Goal: Task Accomplishment & Management: Manage account settings

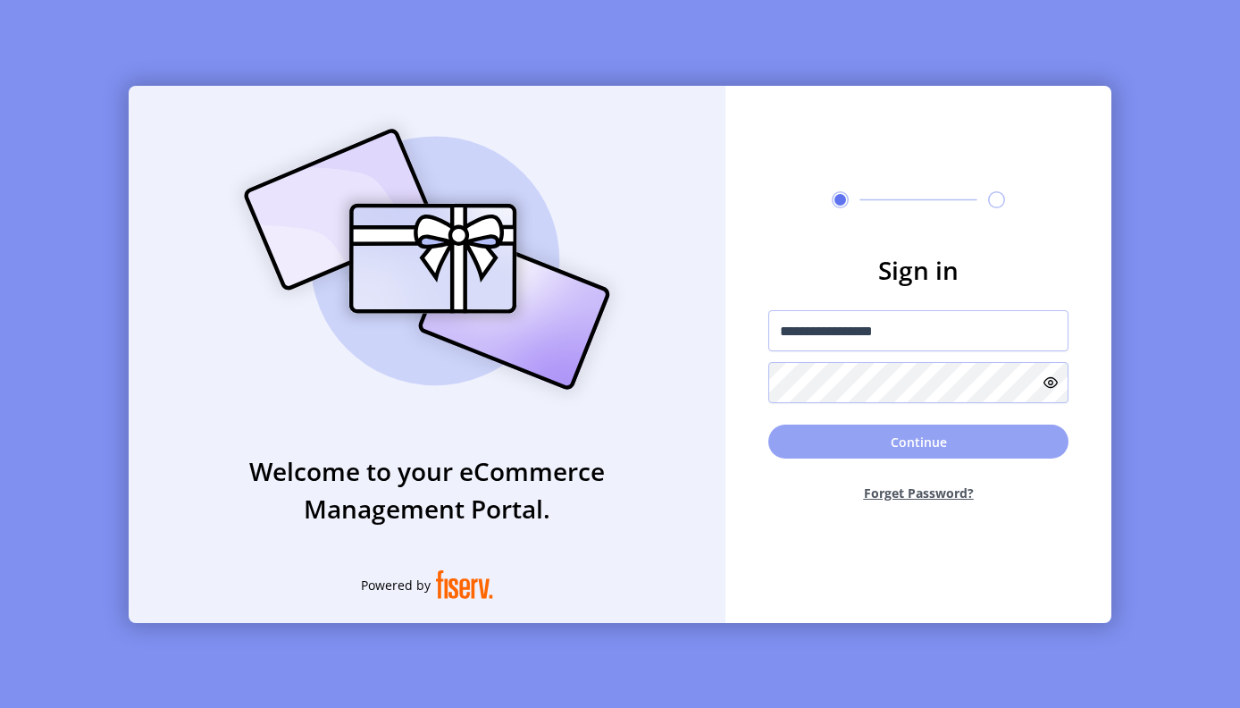
click at [867, 446] on button "Continue" at bounding box center [918, 441] width 300 height 34
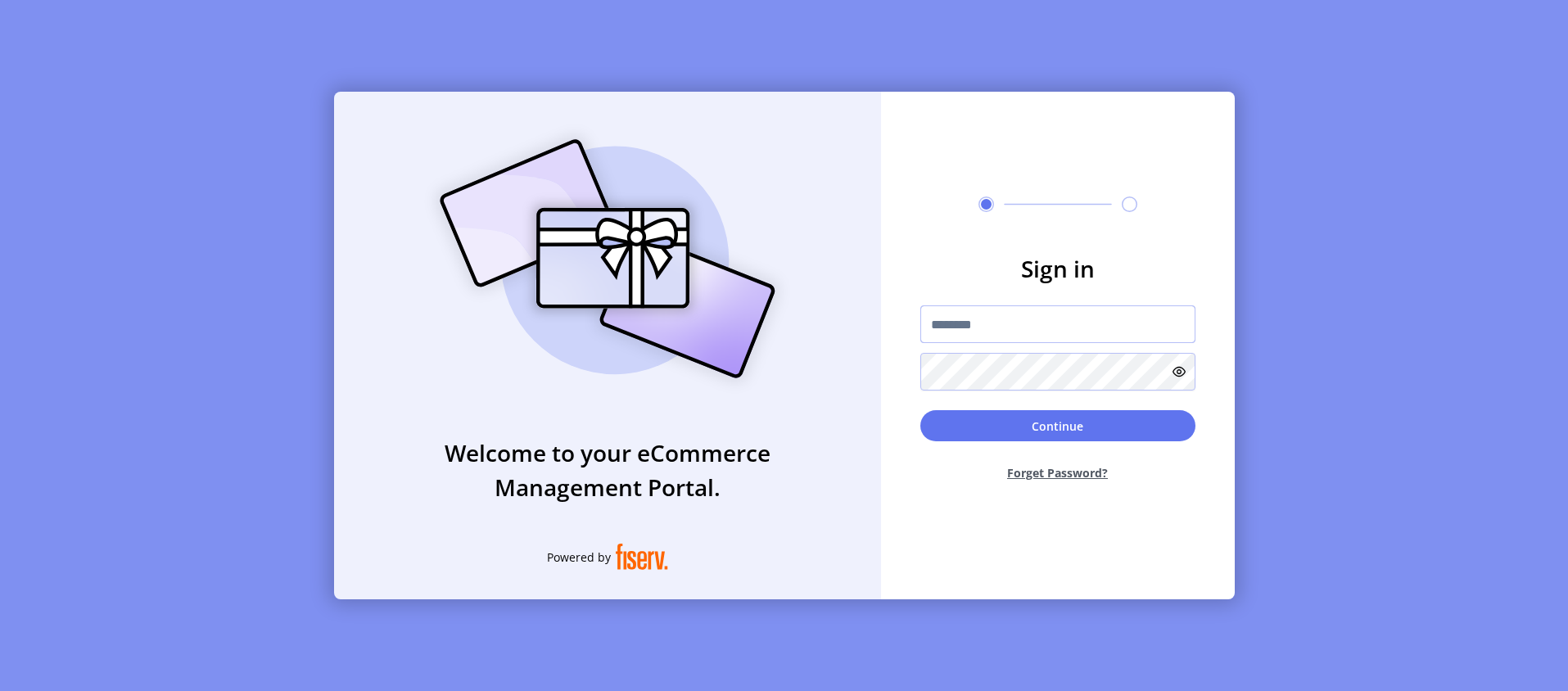
type input "**********"
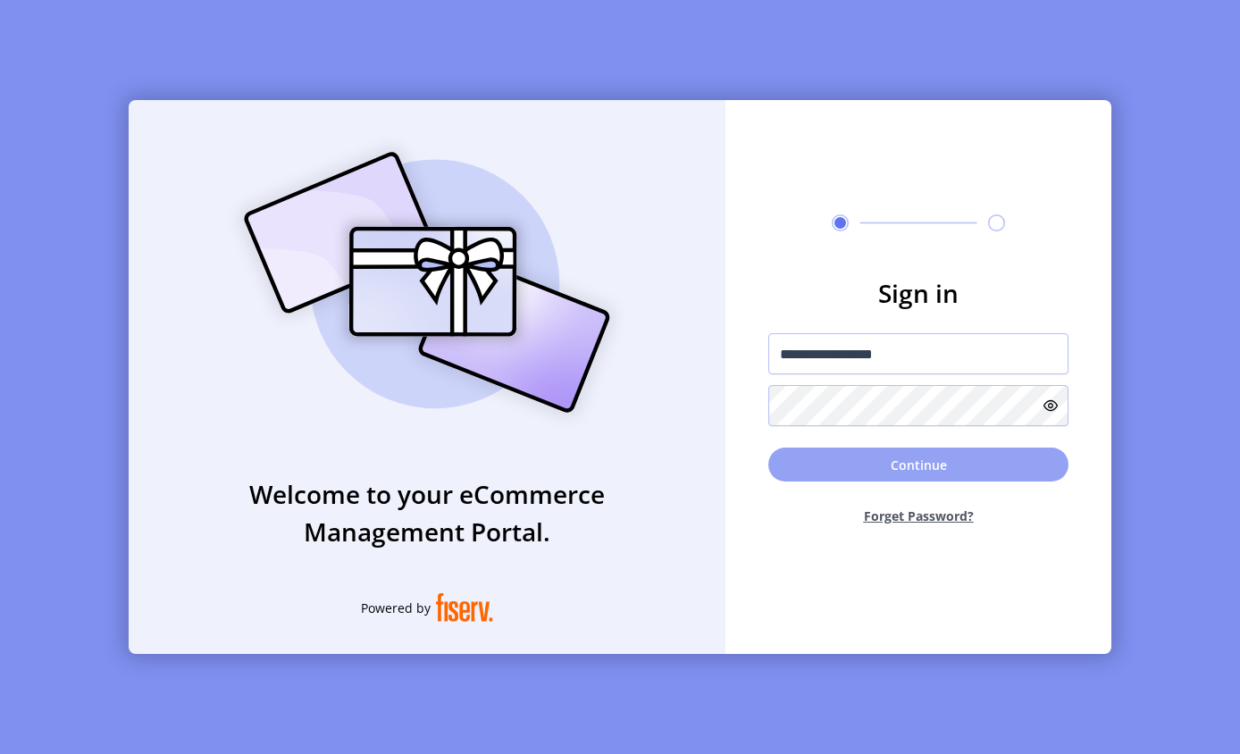
click at [903, 465] on button "Continue" at bounding box center [918, 465] width 300 height 34
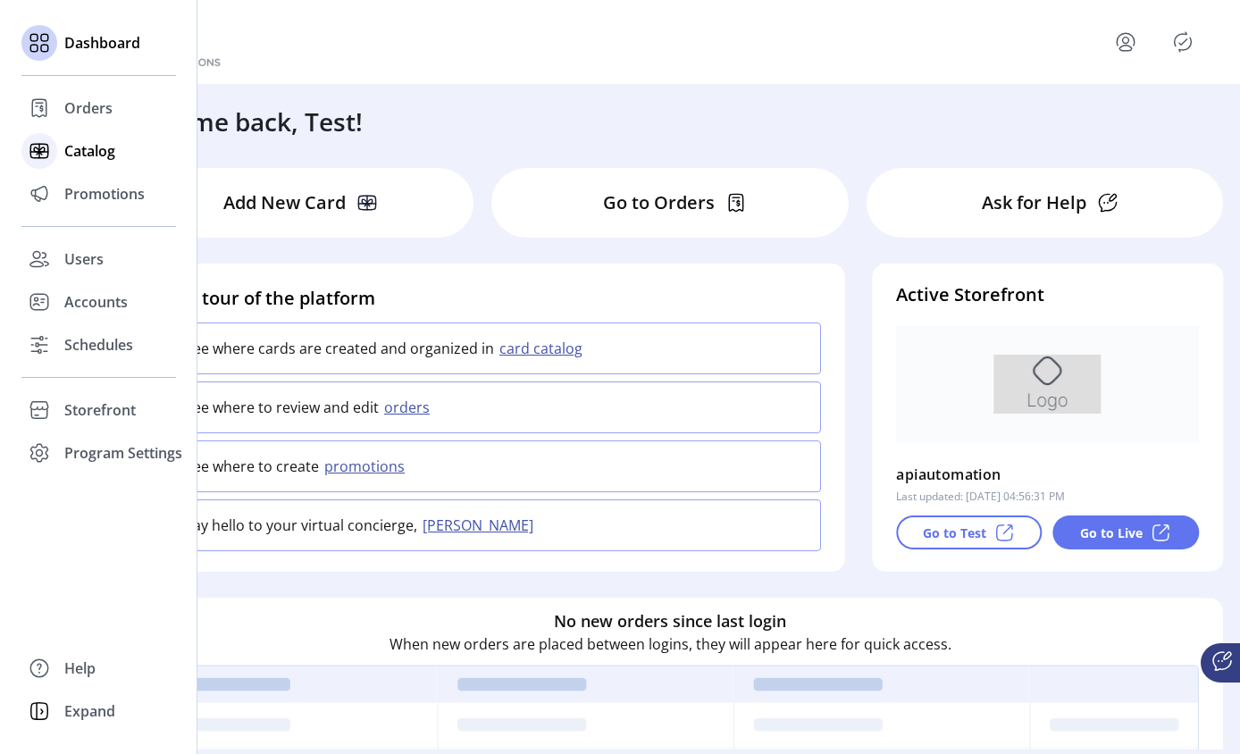
click at [77, 147] on span "Catalog" at bounding box center [89, 150] width 51 height 21
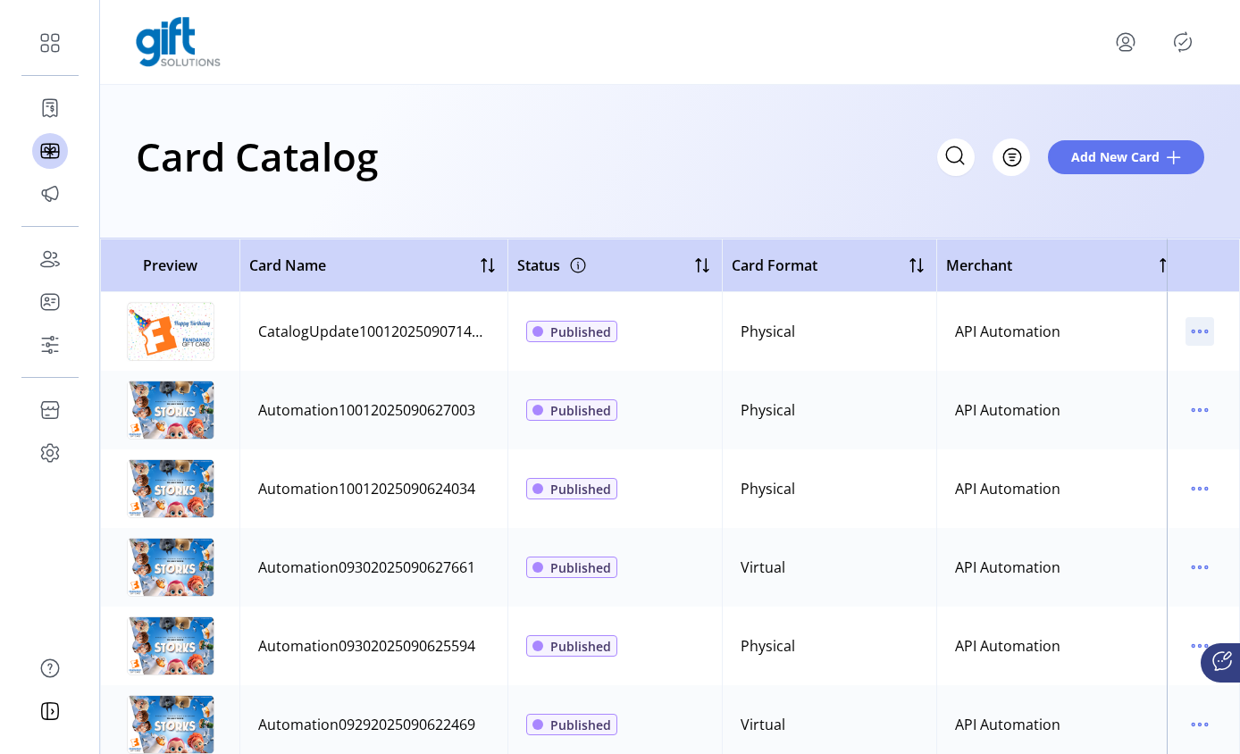
click at [1205, 331] on icon "menu" at bounding box center [1206, 332] width 3 height 3
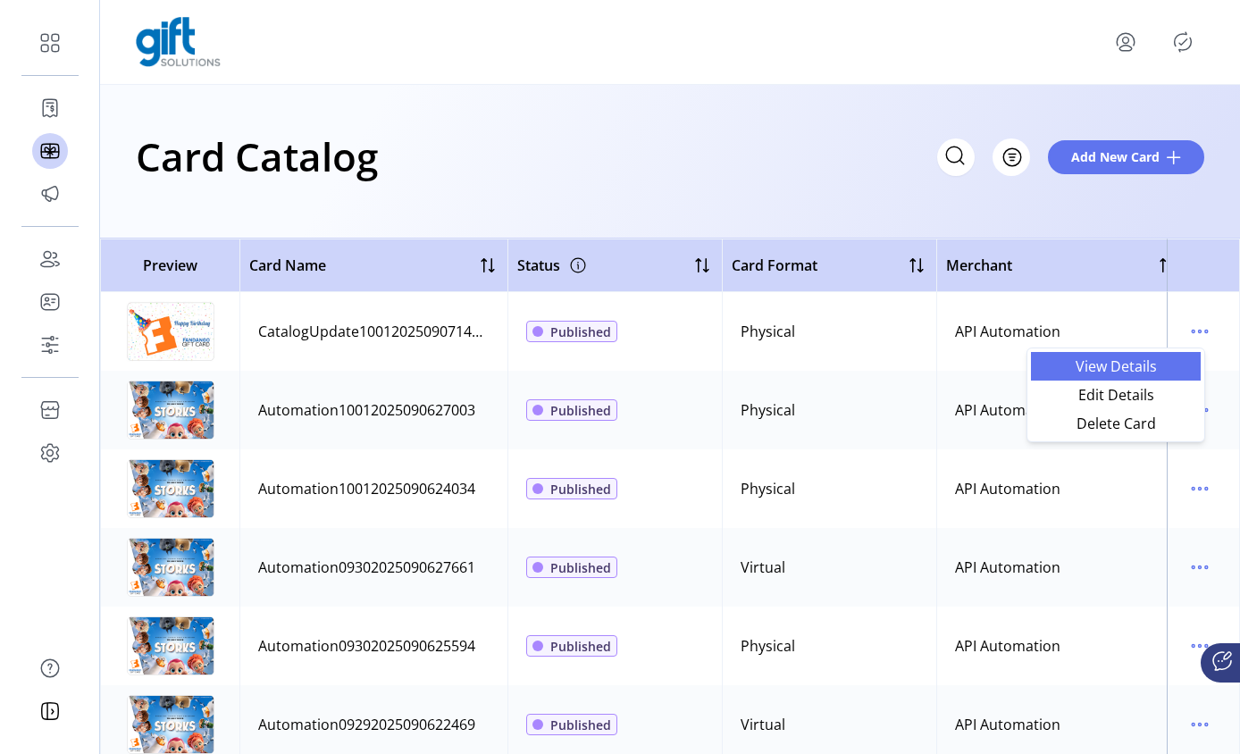
click at [1130, 368] on span "View Details" at bounding box center [1116, 366] width 148 height 14
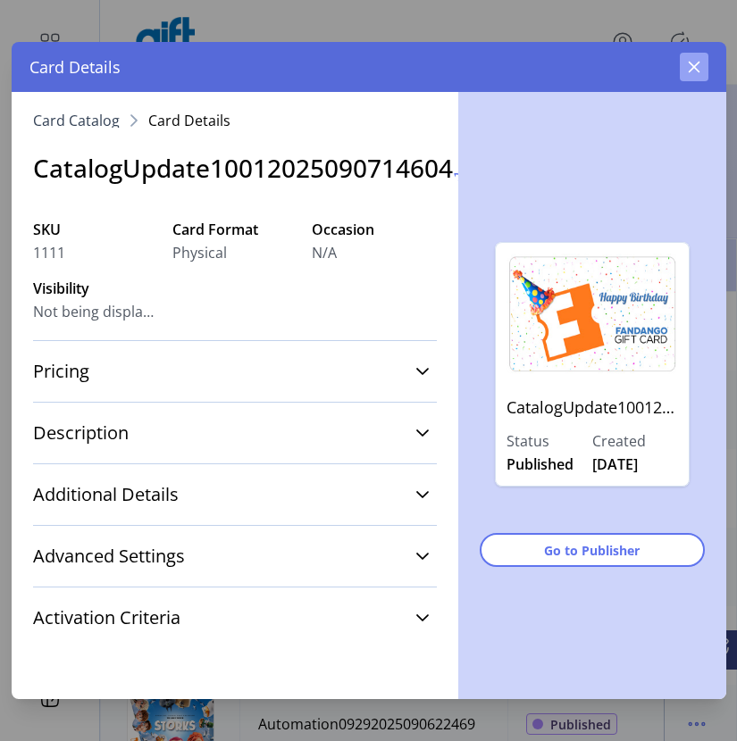
click at [691, 64] on icon "button" at bounding box center [694, 68] width 12 height 12
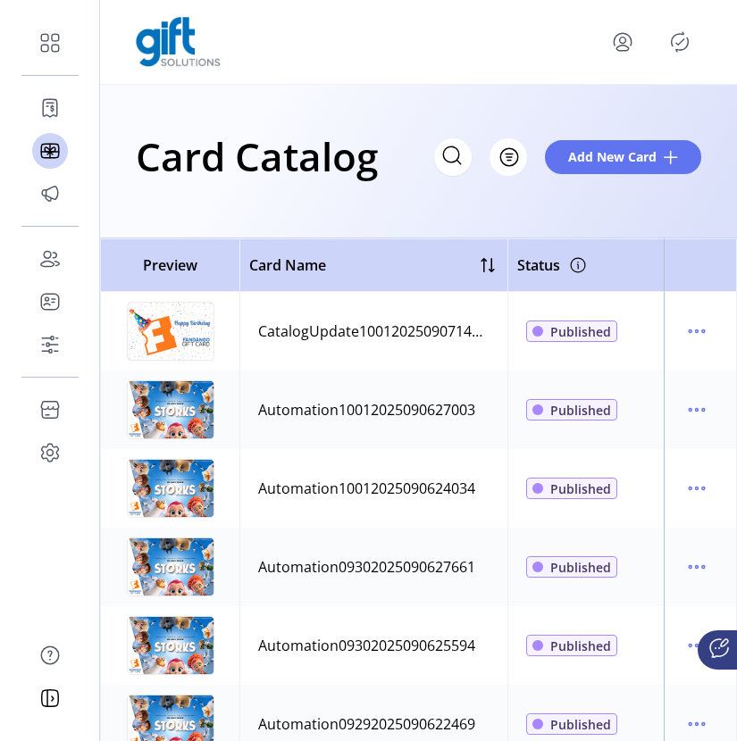
click at [737, 303] on html "Dashboard Orders Catalog Promotions Users Accounts Schedules Storefront Configu…" at bounding box center [368, 370] width 737 height 741
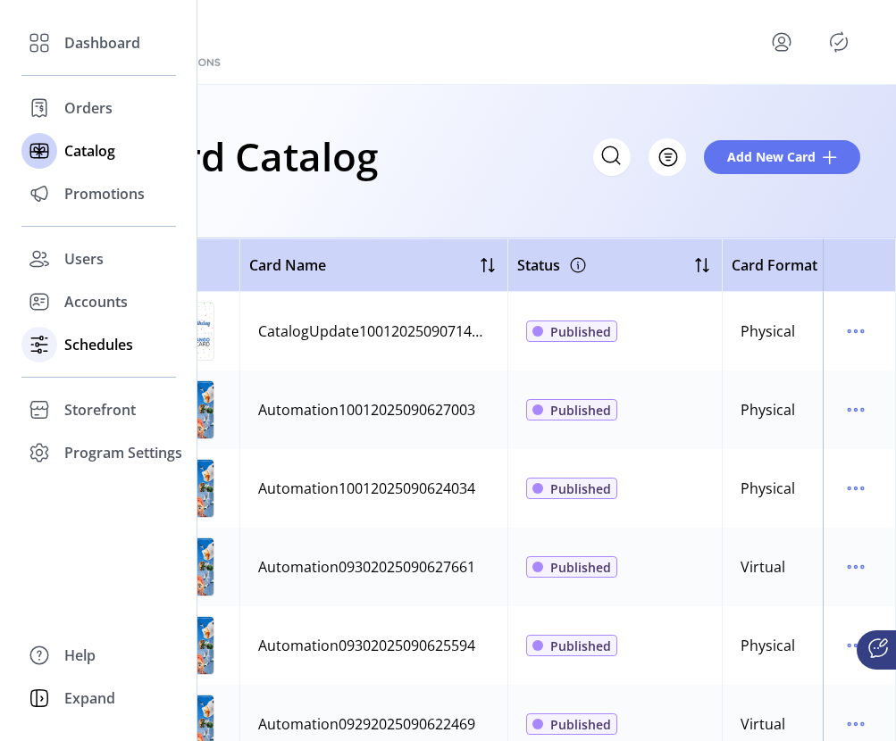
click at [93, 348] on span "Schedules" at bounding box center [98, 344] width 69 height 21
click at [77, 344] on span "Schedules" at bounding box center [98, 344] width 69 height 21
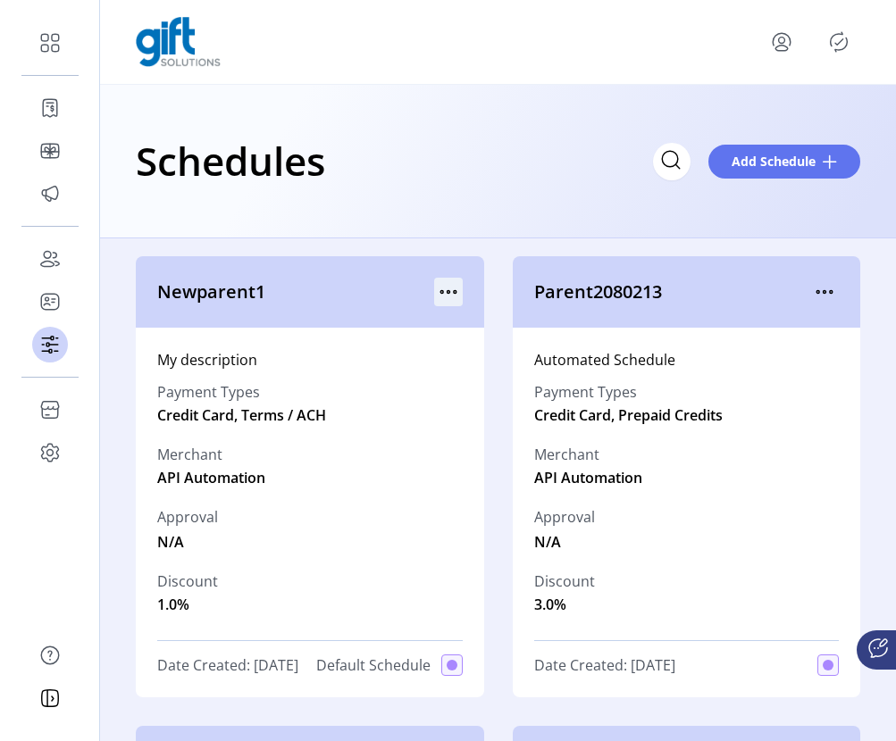
click at [440, 293] on icon "menu" at bounding box center [441, 292] width 3 height 3
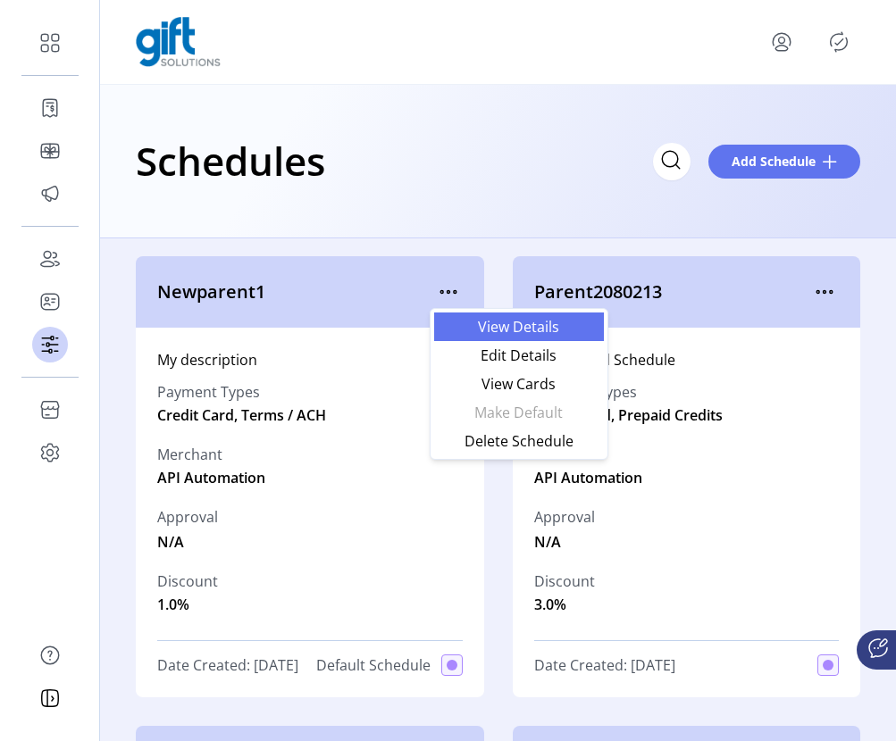
click at [521, 327] on span "View Details" at bounding box center [519, 327] width 148 height 14
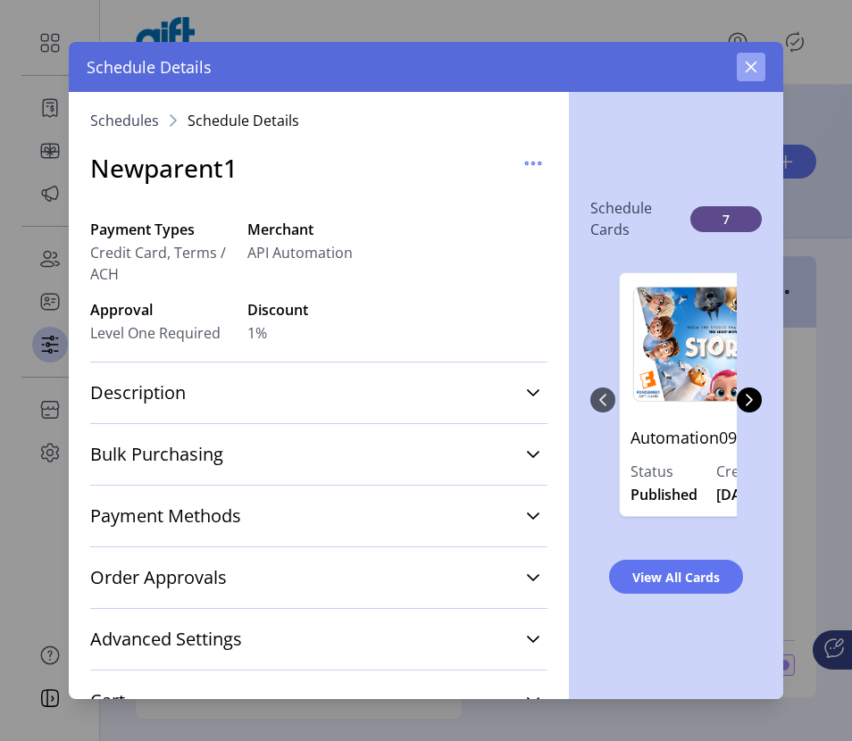
click at [745, 69] on icon "button" at bounding box center [751, 67] width 14 height 14
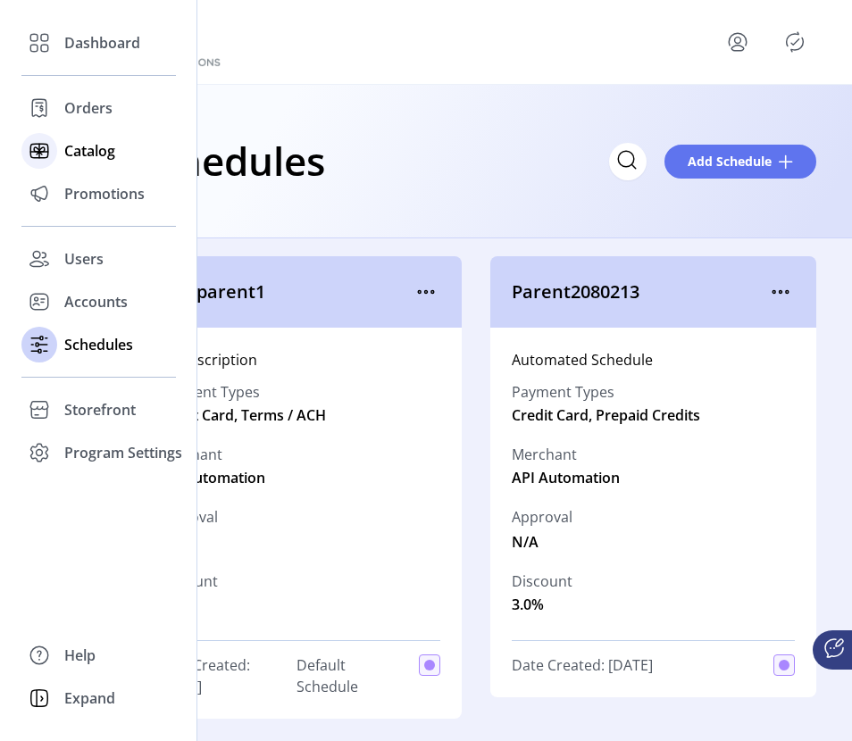
click at [84, 149] on span "Catalog" at bounding box center [89, 150] width 51 height 21
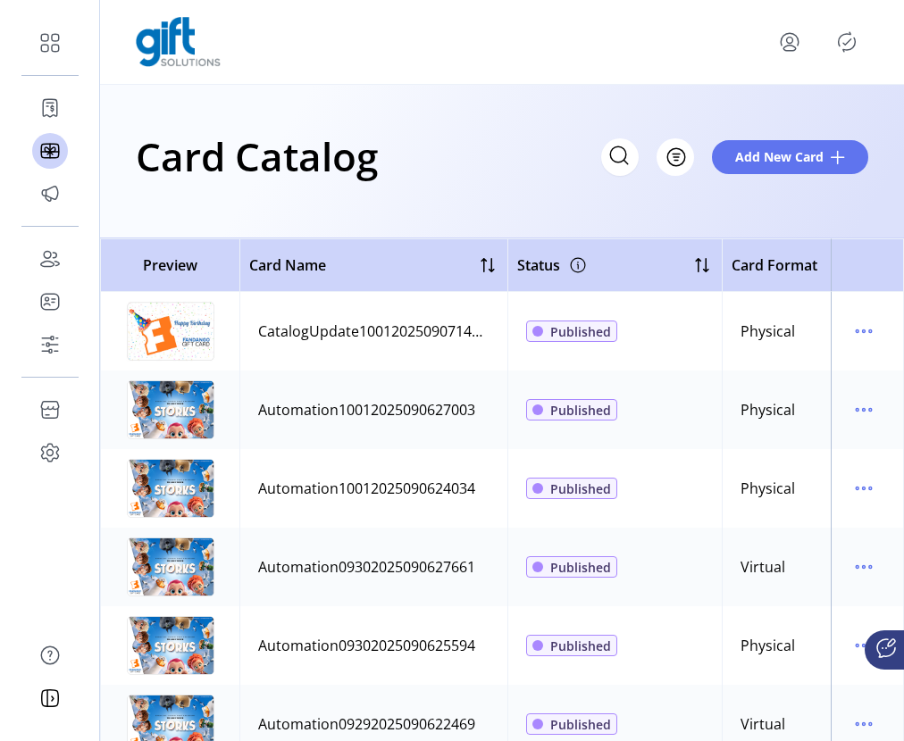
click at [903, 412] on div "Preview Card Name Status Card Format Merchant Brand Date Created Date Modified …" at bounding box center [502, 490] width 804 height 503
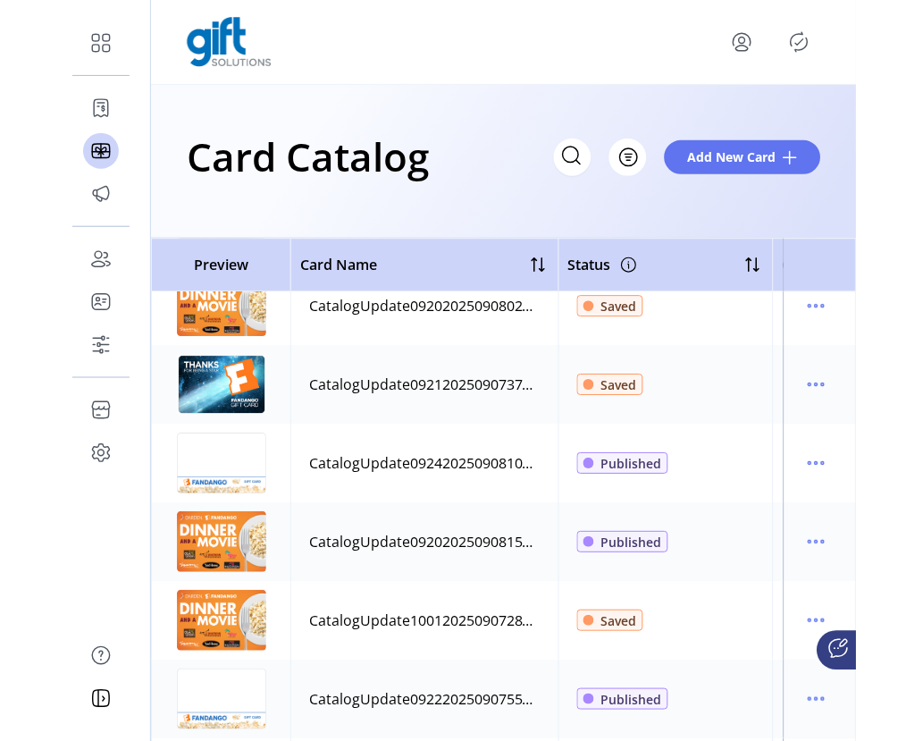
scroll to position [2631, 0]
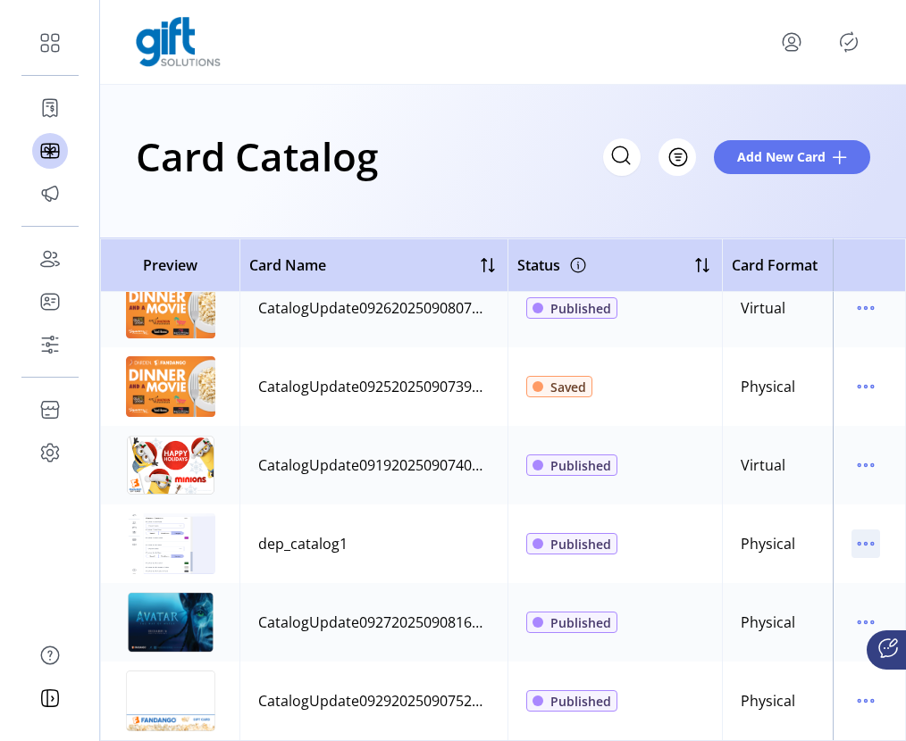
click at [865, 543] on icon "menu" at bounding box center [866, 544] width 3 height 3
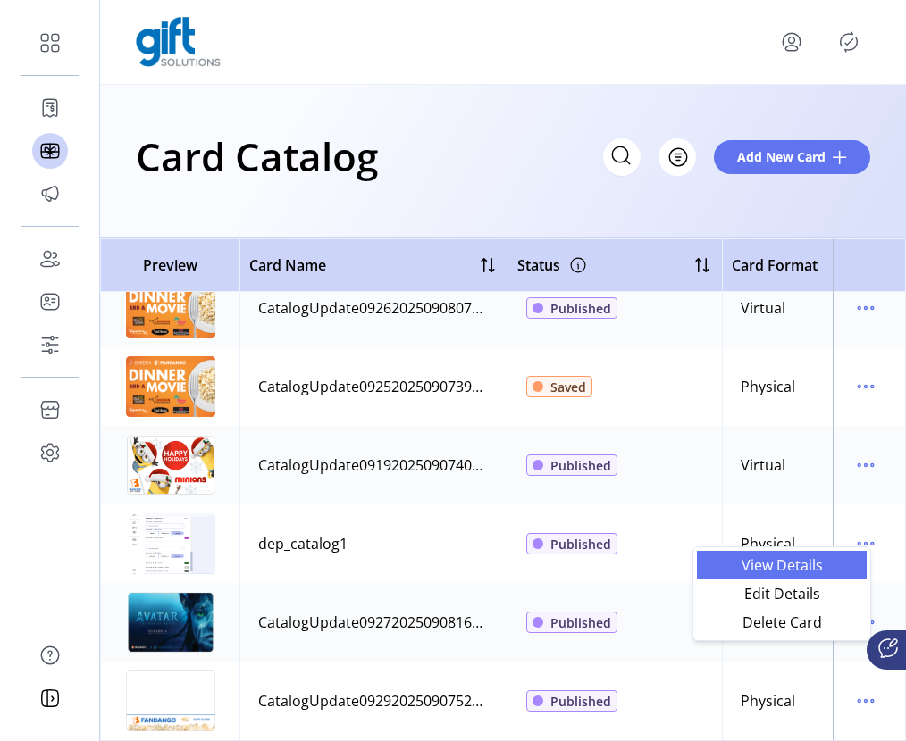
click at [794, 562] on span "View Details" at bounding box center [782, 565] width 148 height 14
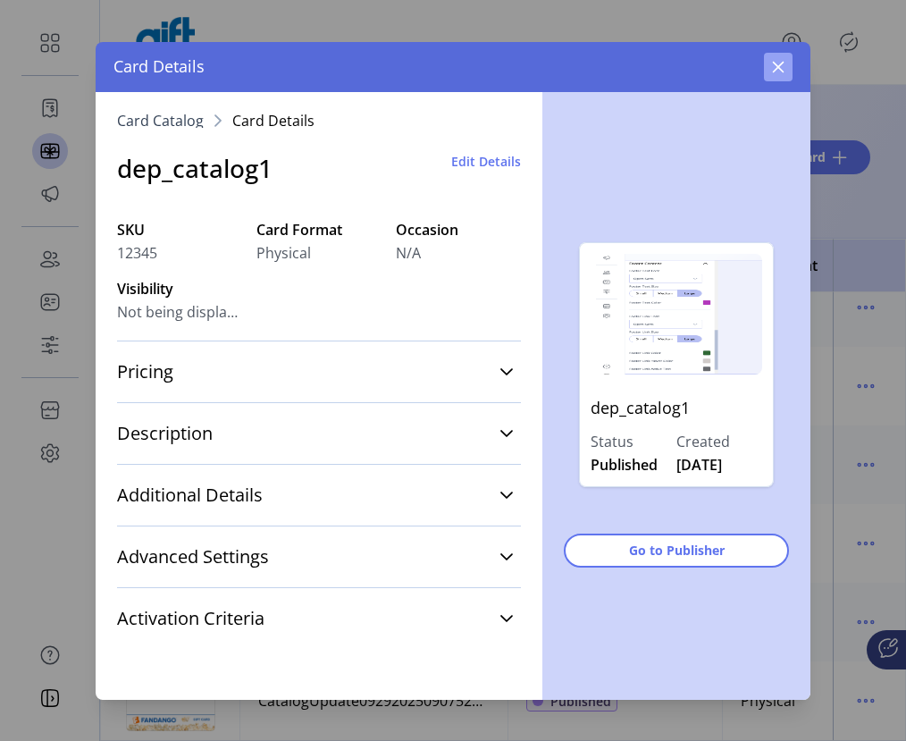
click at [783, 65] on icon "button" at bounding box center [778, 67] width 14 height 14
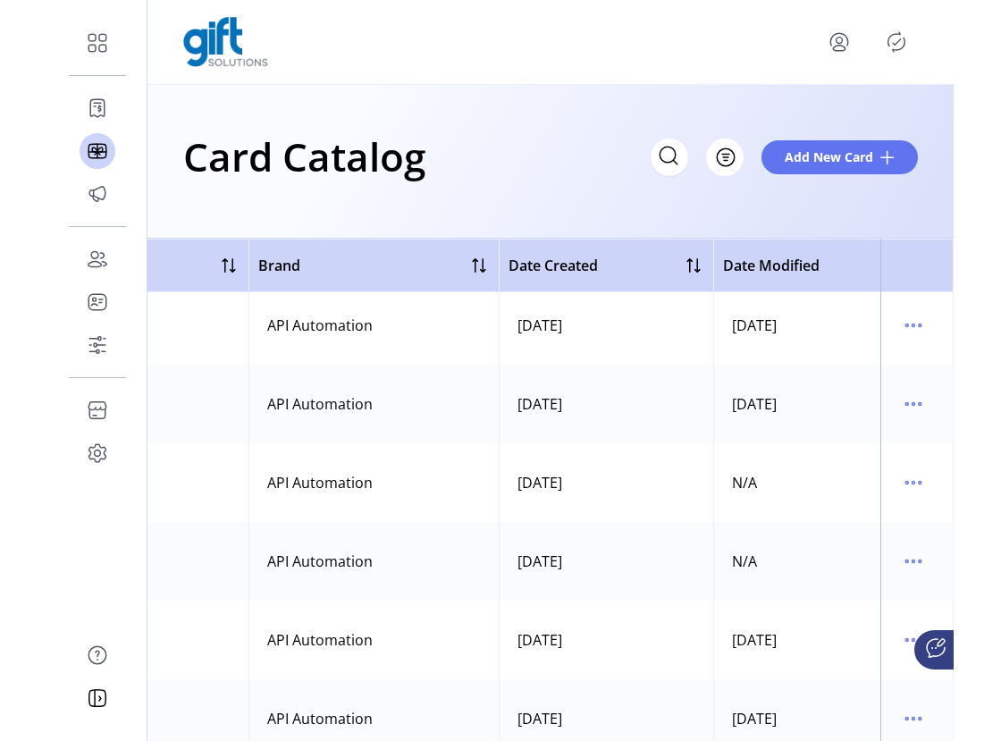
scroll to position [1104, 985]
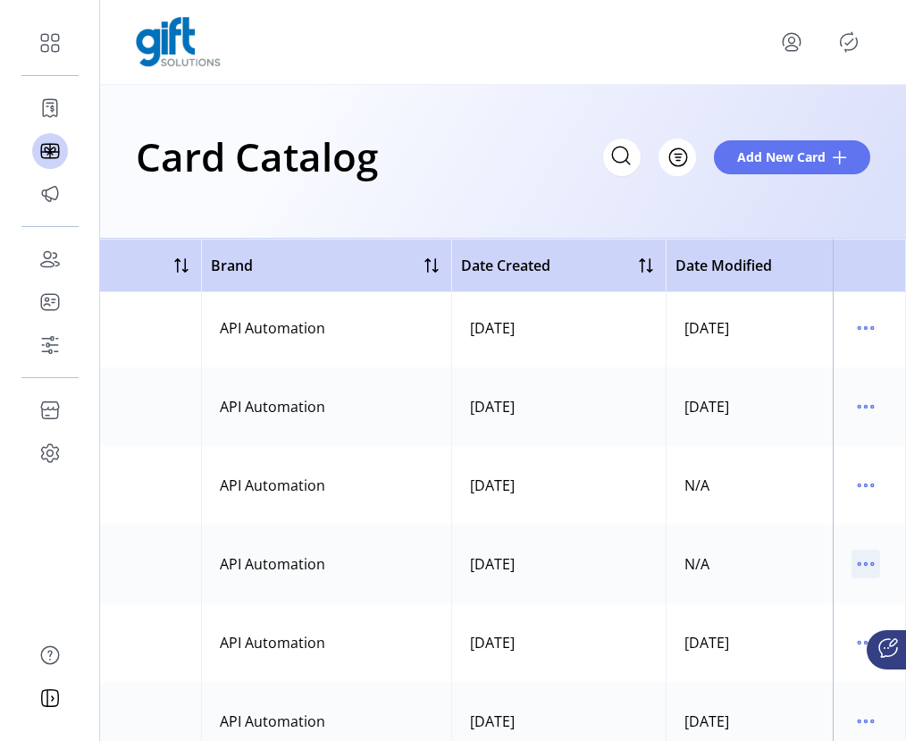
click at [864, 560] on icon "menu" at bounding box center [865, 563] width 29 height 29
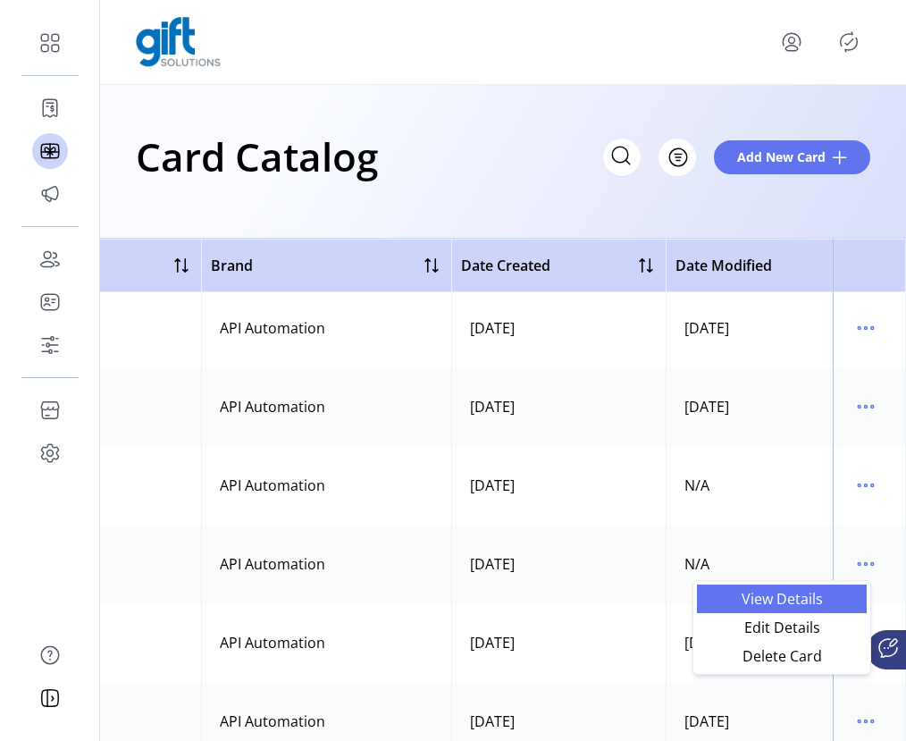
click at [784, 596] on span "View Details" at bounding box center [782, 598] width 148 height 14
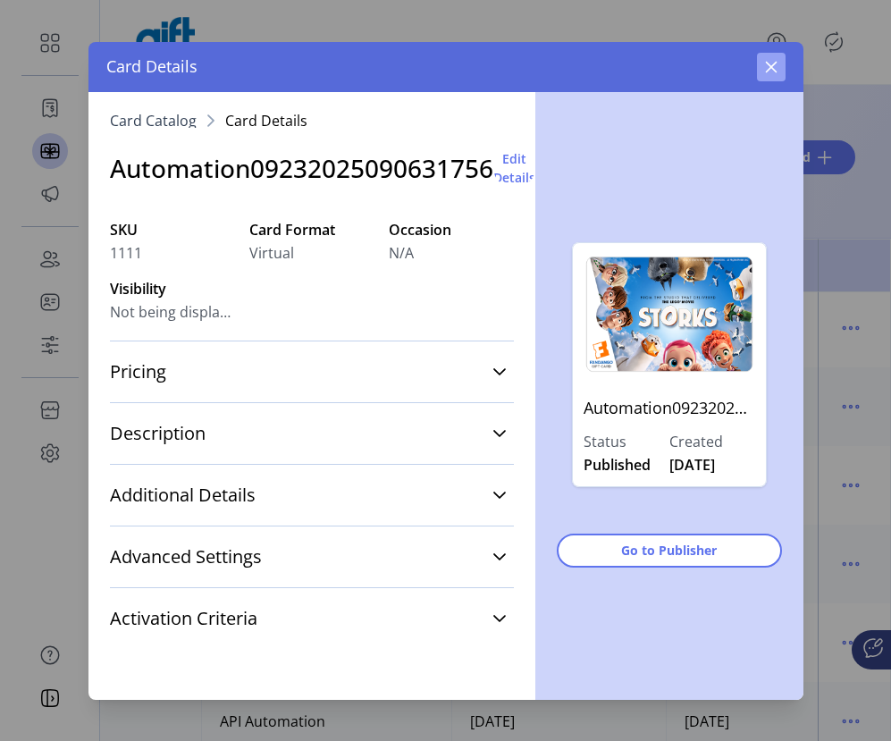
click at [775, 64] on icon "button" at bounding box center [771, 67] width 14 height 14
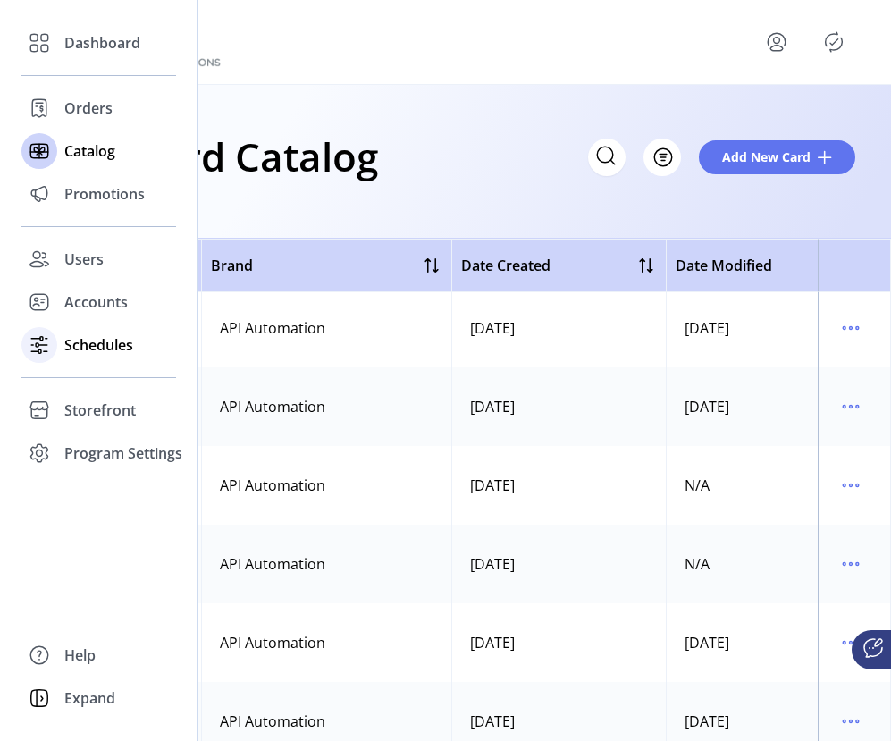
click at [117, 344] on span "Schedules" at bounding box center [98, 344] width 69 height 21
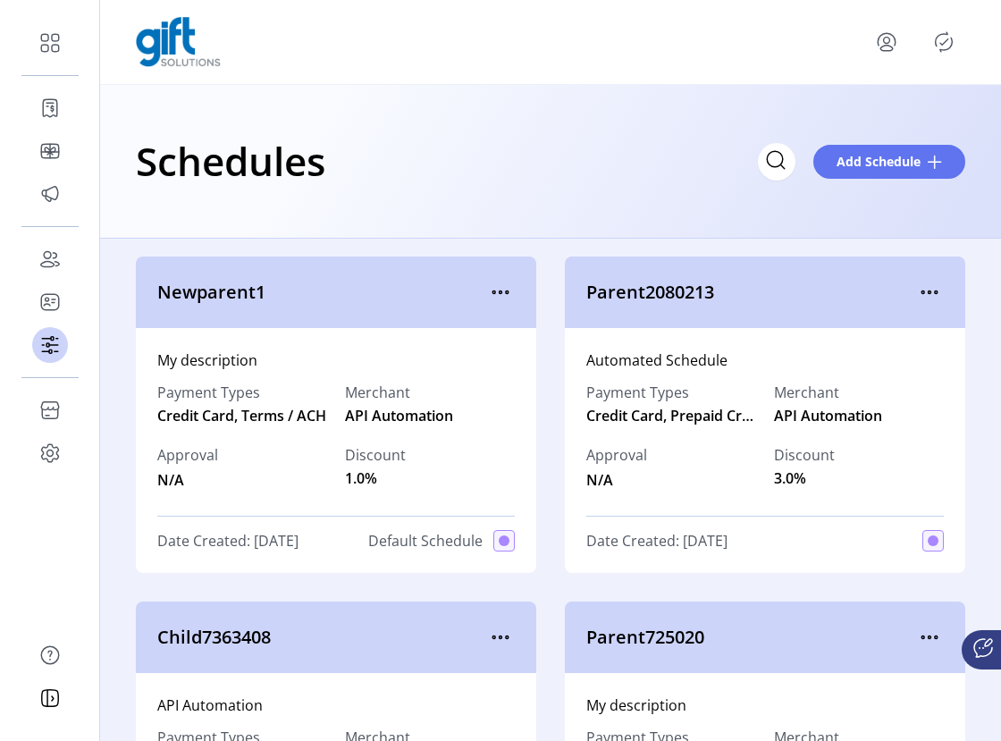
click at [470, 218] on div "Schedules Add Schedule" at bounding box center [550, 162] width 900 height 154
click at [496, 295] on icon "menu" at bounding box center [500, 292] width 29 height 29
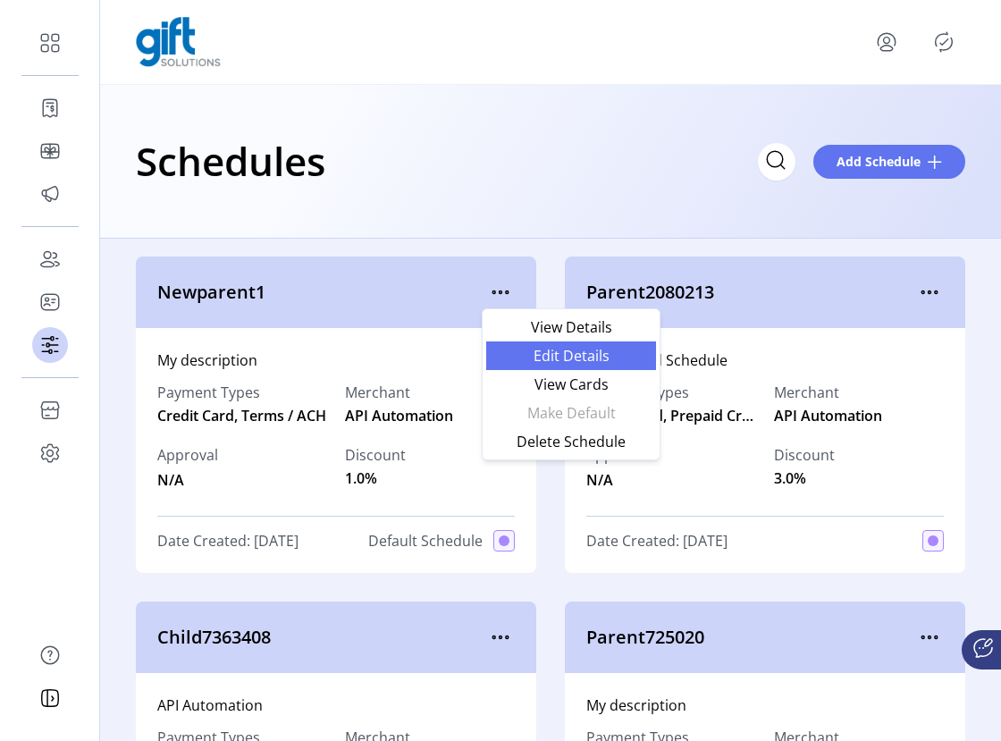
click at [582, 355] on span "Edit Details" at bounding box center [571, 355] width 148 height 14
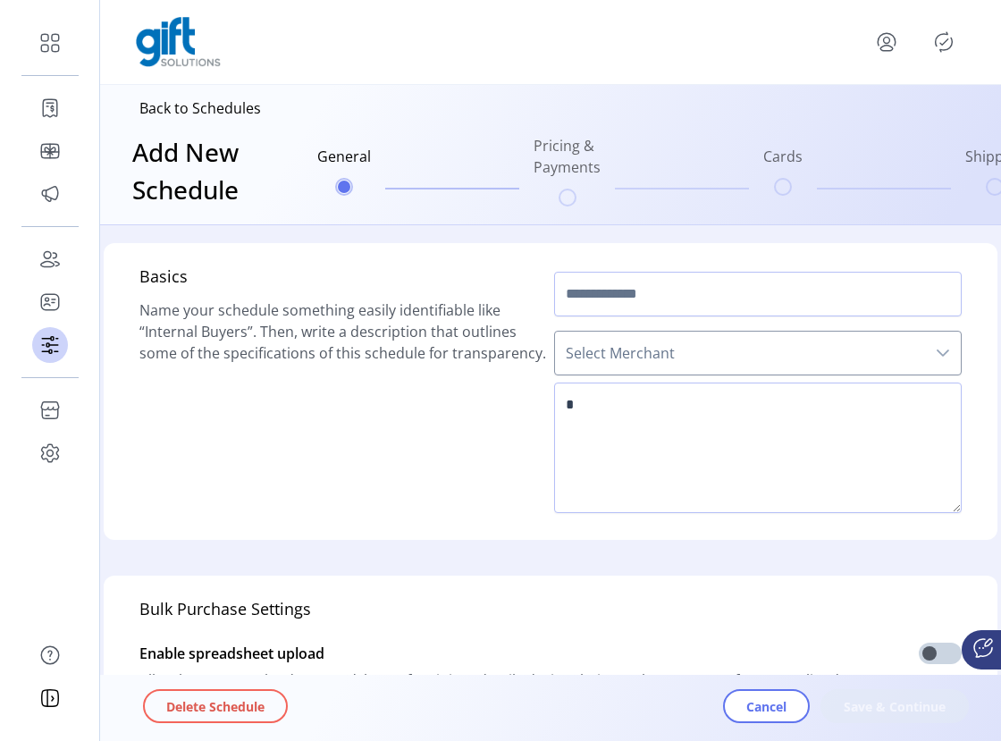
type input "**********"
type textarea "**********"
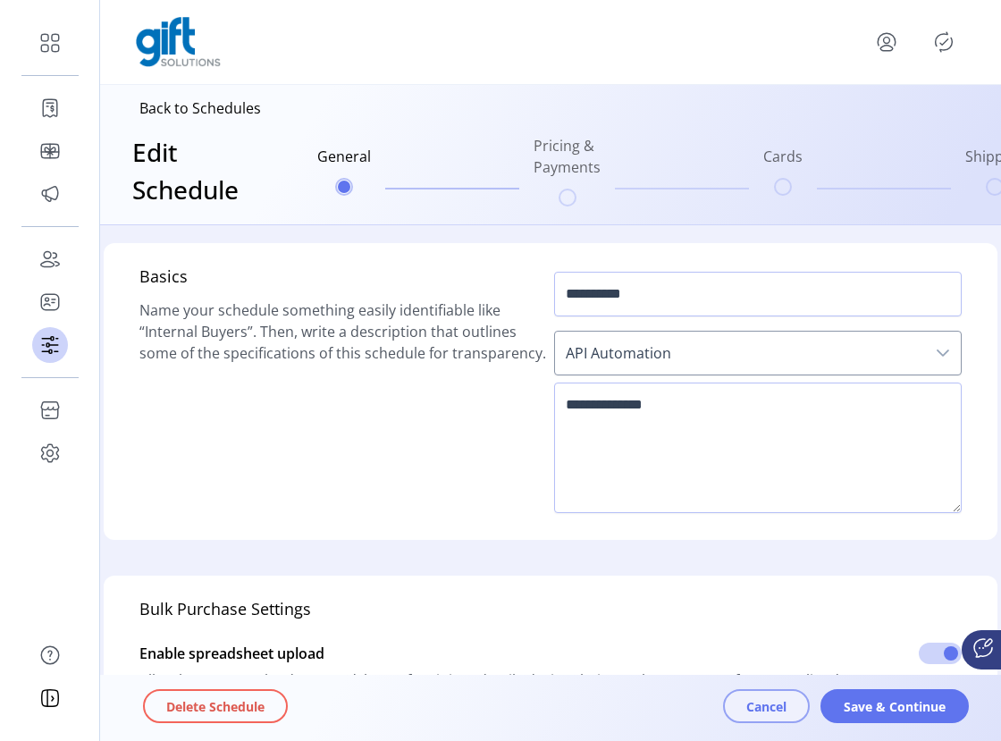
click at [766, 705] on span "Cancel" at bounding box center [766, 706] width 40 height 19
